Goal: Information Seeking & Learning: Learn about a topic

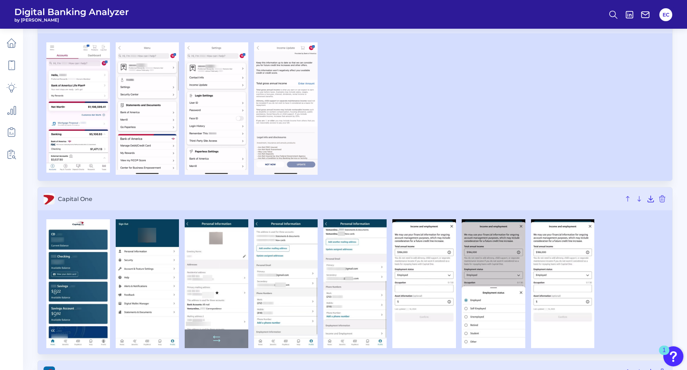
scroll to position [323, 0]
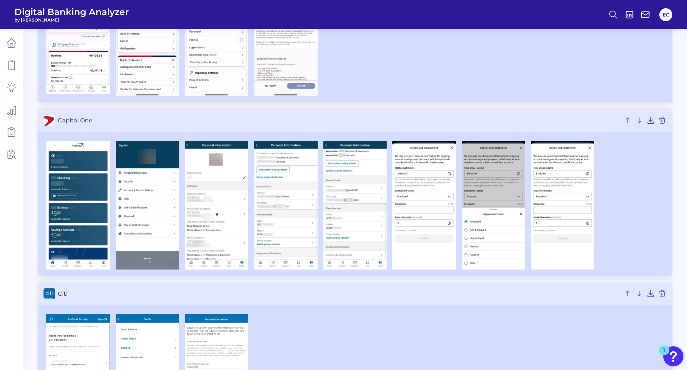
click at [136, 209] on img at bounding box center [148, 205] width 64 height 129
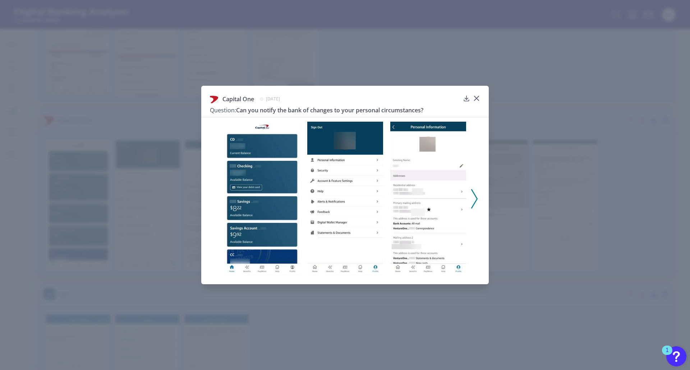
click at [473, 196] on icon at bounding box center [474, 198] width 6 height 19
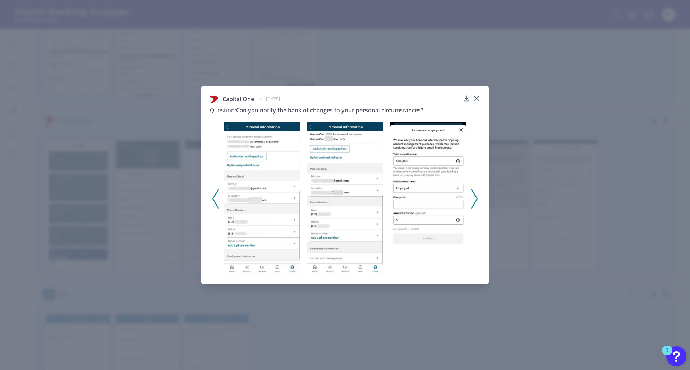
click at [473, 195] on icon at bounding box center [474, 198] width 6 height 19
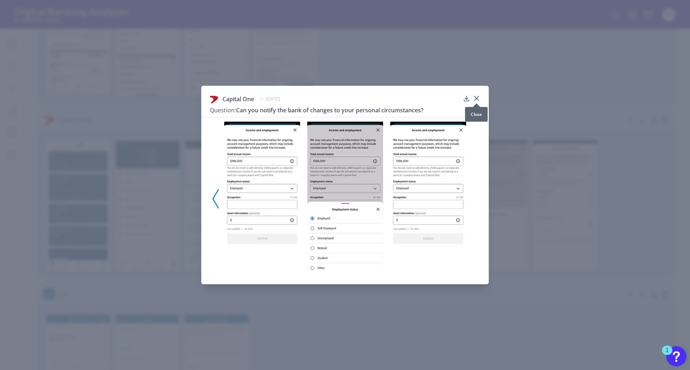
click at [476, 100] on div at bounding box center [476, 103] width 7 height 7
click at [475, 98] on icon at bounding box center [476, 98] width 7 height 7
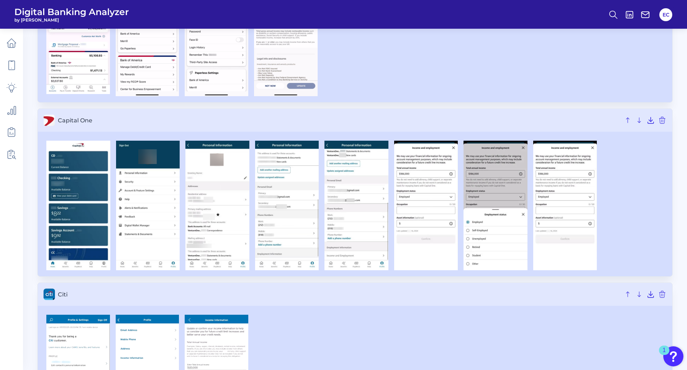
scroll to position [467, 0]
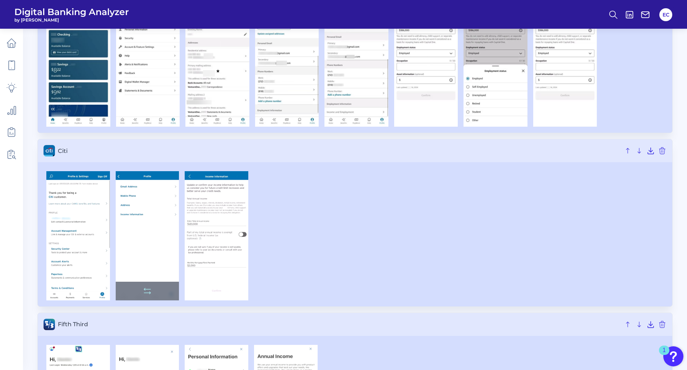
click at [147, 214] on img at bounding box center [148, 235] width 64 height 129
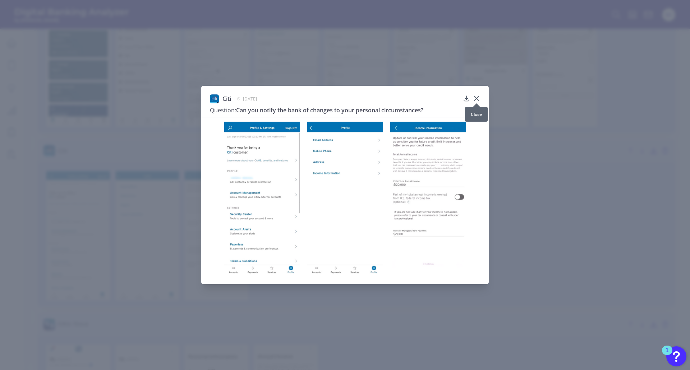
click at [477, 101] on div at bounding box center [476, 103] width 7 height 7
click at [476, 98] on icon at bounding box center [476, 98] width 4 height 4
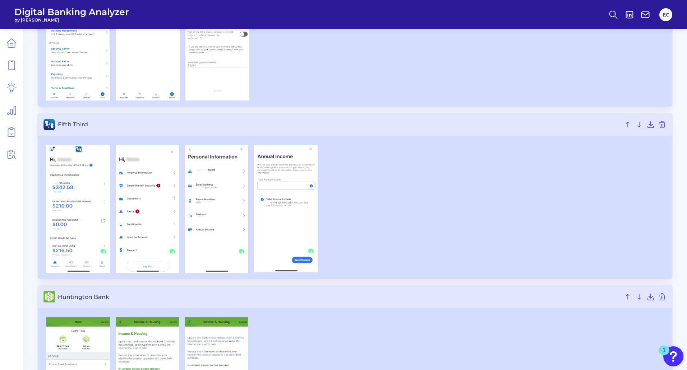
scroll to position [682, 0]
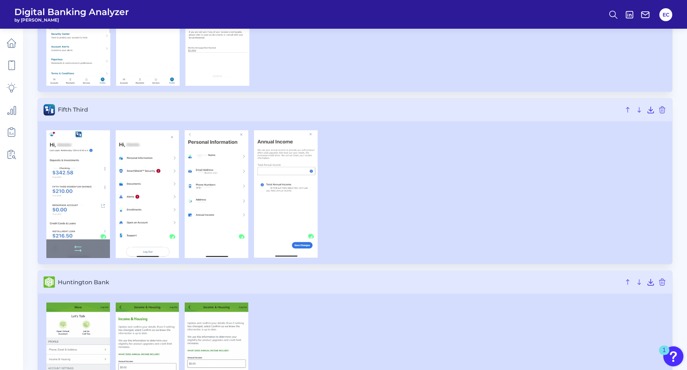
click at [74, 160] on img at bounding box center [78, 194] width 64 height 128
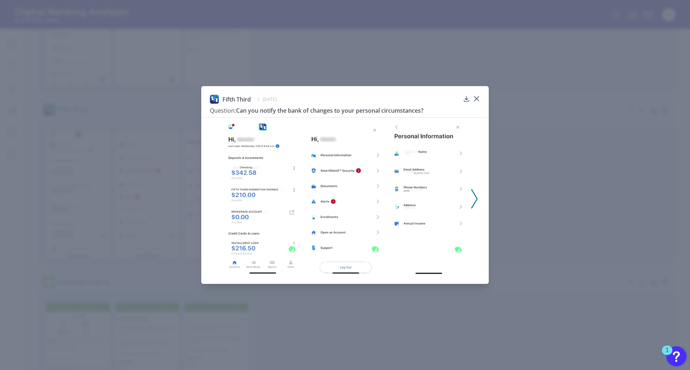
click at [477, 201] on button at bounding box center [474, 198] width 7 height 19
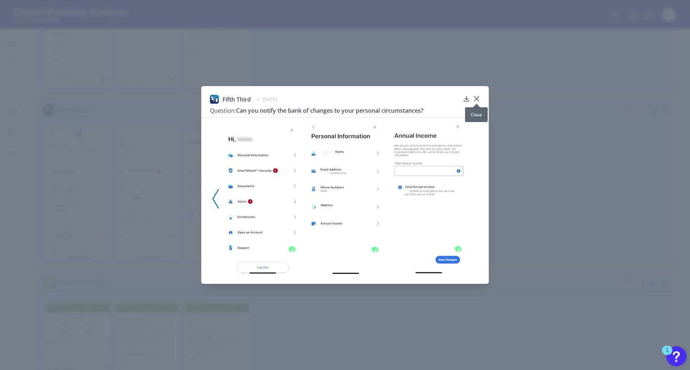
click at [478, 99] on icon at bounding box center [476, 98] width 7 height 7
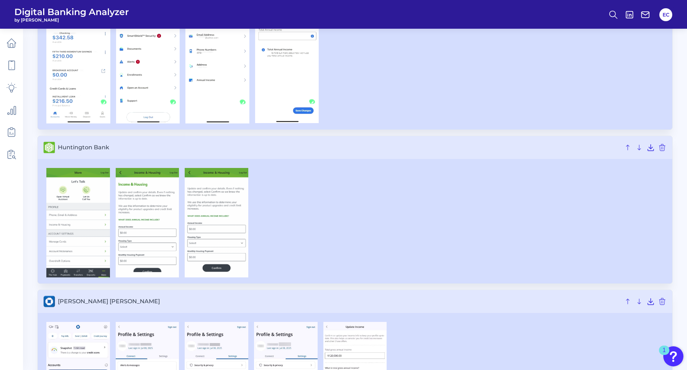
scroll to position [898, 0]
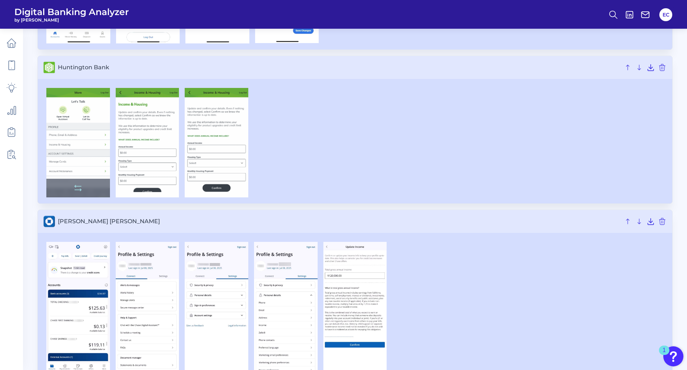
click at [50, 126] on img at bounding box center [78, 143] width 64 height 110
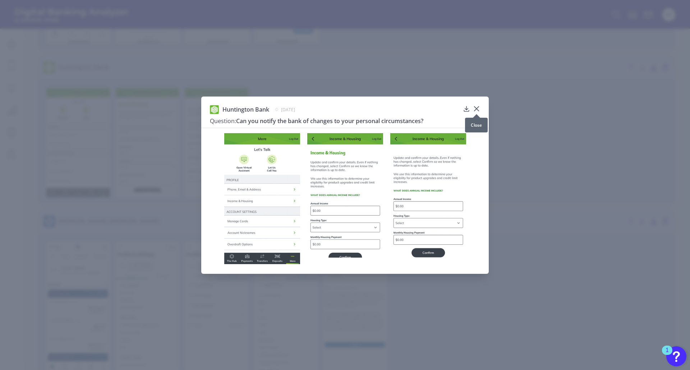
click at [476, 108] on icon at bounding box center [476, 109] width 4 height 4
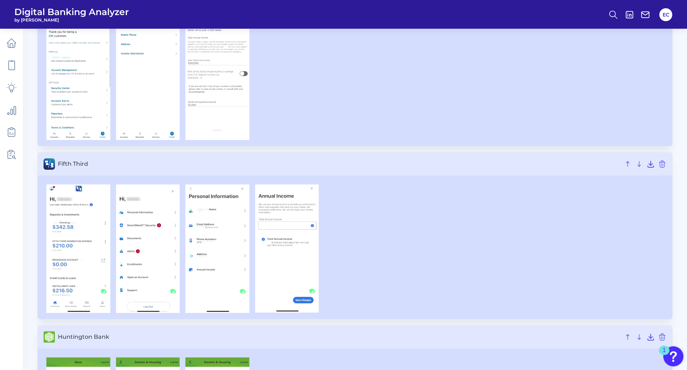
scroll to position [0, 0]
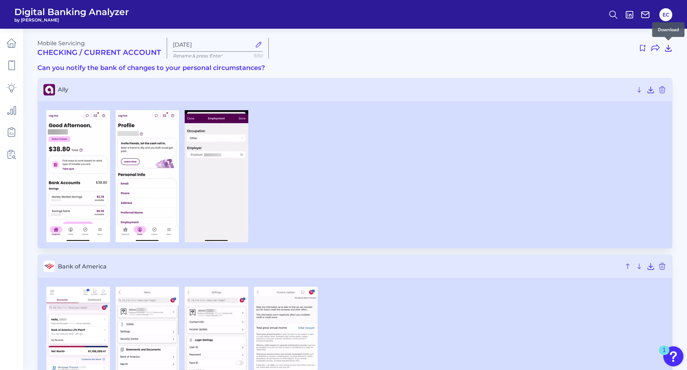
click at [668, 49] on icon at bounding box center [668, 48] width 6 height 6
click at [656, 50] on icon at bounding box center [655, 48] width 9 height 9
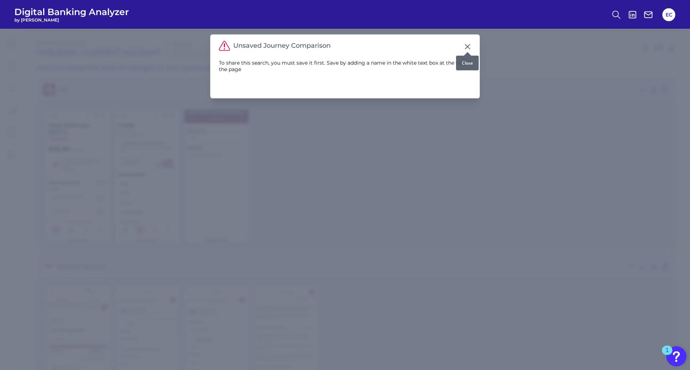
click at [468, 47] on icon at bounding box center [467, 47] width 4 height 4
